Goal: Information Seeking & Learning: Learn about a topic

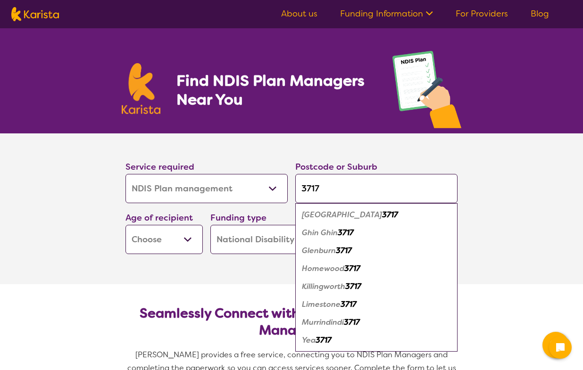
select select "NDIS Plan management"
select select "NDIS"
select select "NDIS Plan management"
select select "NDIS"
type input "3717"
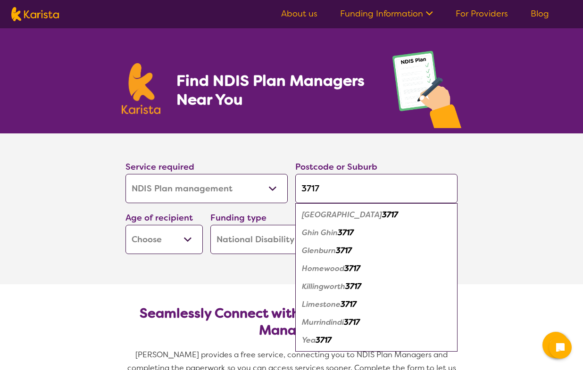
click at [326, 341] on em "3717" at bounding box center [324, 340] width 16 height 10
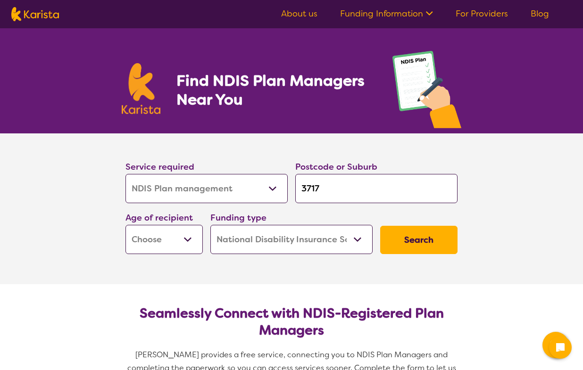
click at [193, 241] on select "Early Childhood - 0 to 9 Child - 10 to 11 Adolescent - 12 to 17 Adult - 18 to 6…" at bounding box center [163, 239] width 77 height 29
click at [380, 264] on section "Service required Allied Health Assistant Assessment ([MEDICAL_DATA] or [MEDICAL…" at bounding box center [291, 209] width 377 height 151
click at [422, 245] on button "Search" at bounding box center [418, 240] width 77 height 28
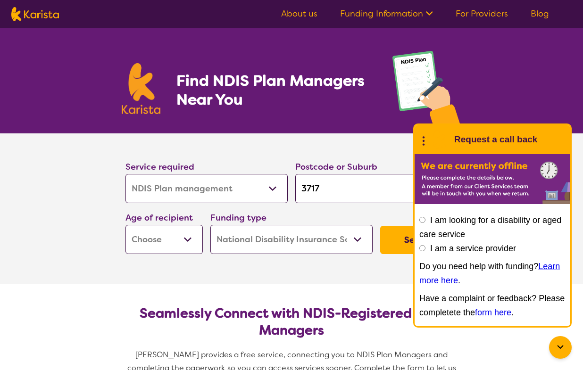
click at [335, 149] on section "Service required Allied Health Assistant Assessment ([MEDICAL_DATA] or [MEDICAL…" at bounding box center [291, 196] width 362 height 125
click at [184, 240] on select "Early Childhood - 0 to 9 Child - 10 to 11 Adolescent - 12 to 17 Adult - 18 to 6…" at bounding box center [163, 239] width 77 height 29
select select "AD"
click at [125, 225] on select "Early Childhood - 0 to 9 Child - 10 to 11 Adolescent - 12 to 17 Adult - 18 to 6…" at bounding box center [163, 239] width 77 height 29
select select "AD"
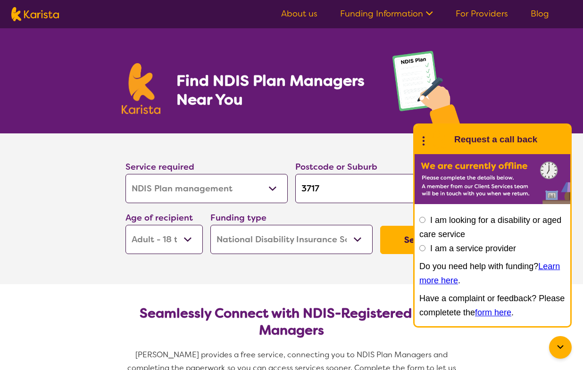
click at [259, 268] on section "Service required Allied Health Assistant Assessment ([MEDICAL_DATA] or [MEDICAL…" at bounding box center [291, 209] width 377 height 151
click at [396, 243] on button "Search" at bounding box center [418, 240] width 77 height 28
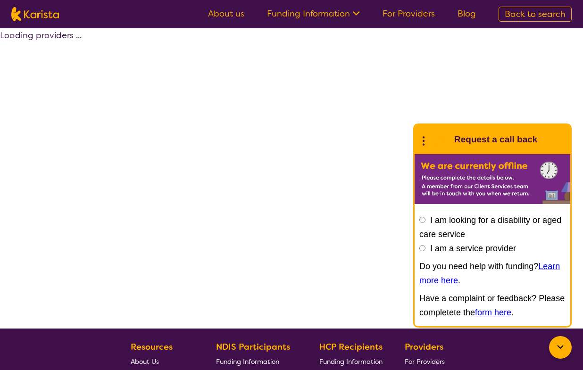
select select "by_score"
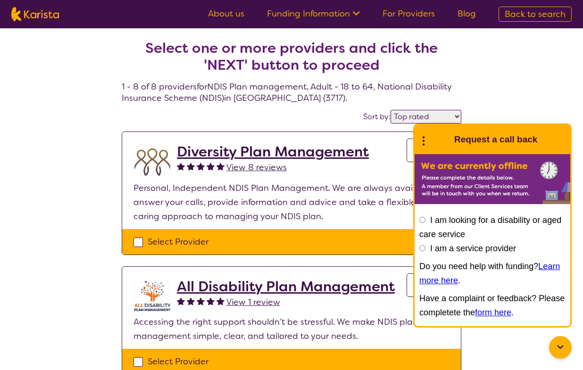
click at [565, 350] on icon at bounding box center [560, 347] width 11 height 11
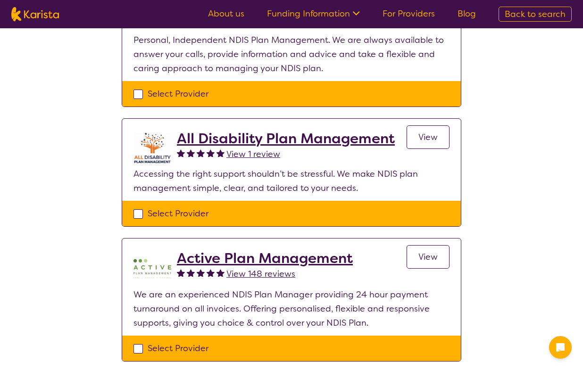
scroll to position [142, 0]
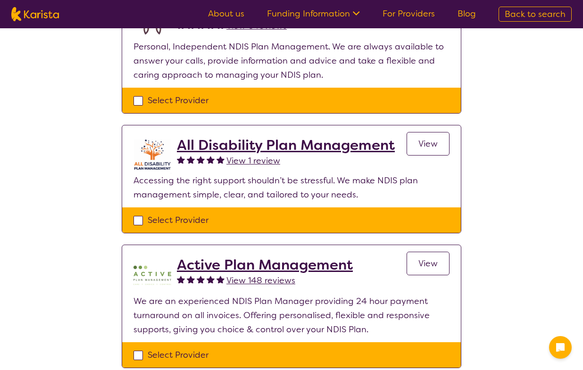
click at [328, 147] on h2 "All Disability Plan Management" at bounding box center [286, 145] width 218 height 17
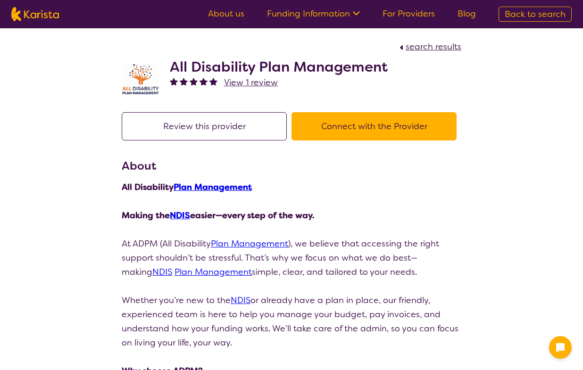
click at [216, 128] on button "Review this provider" at bounding box center [204, 126] width 165 height 28
select select "by_score"
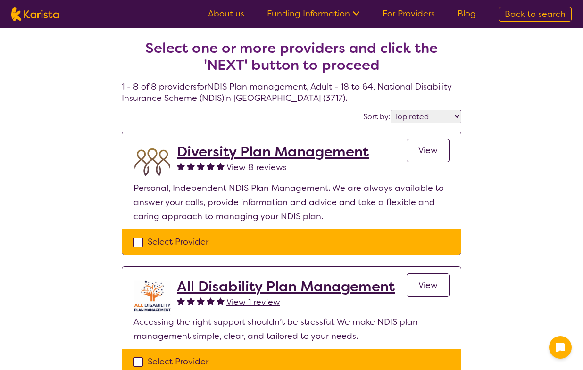
click at [306, 153] on h2 "Diversity Plan Management" at bounding box center [273, 151] width 192 height 17
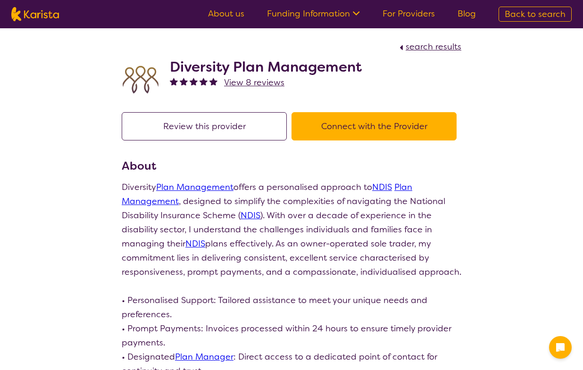
select select "by_score"
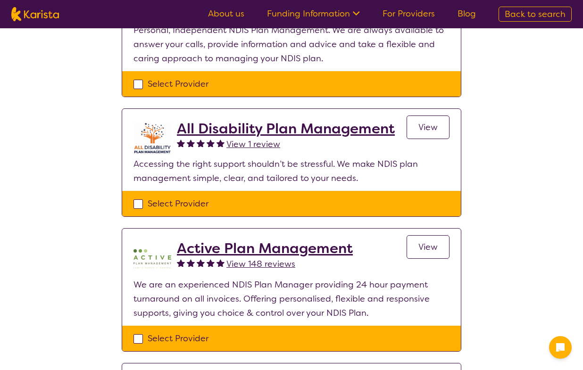
scroll to position [189, 0]
